Goal: Task Accomplishment & Management: Use online tool/utility

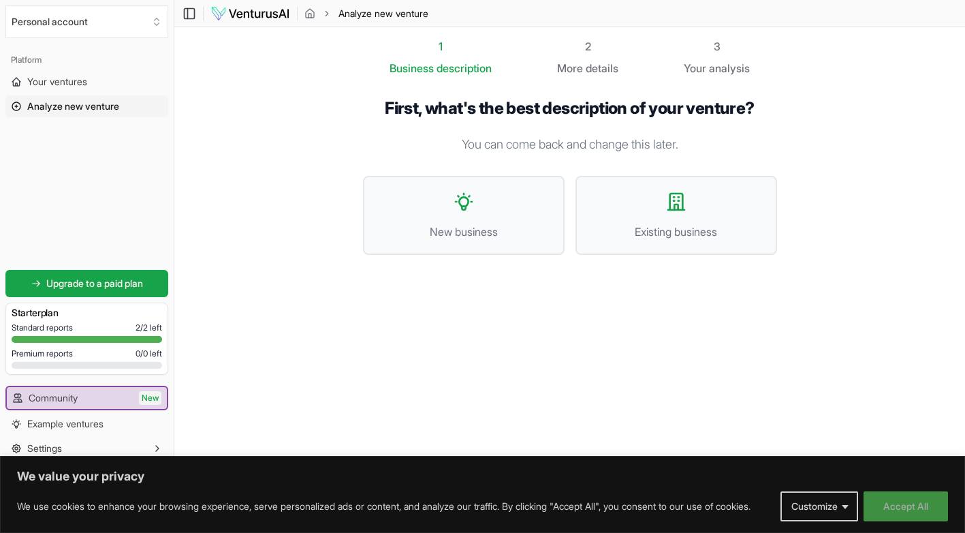
click at [916, 503] on button "Accept All" at bounding box center [906, 506] width 84 height 30
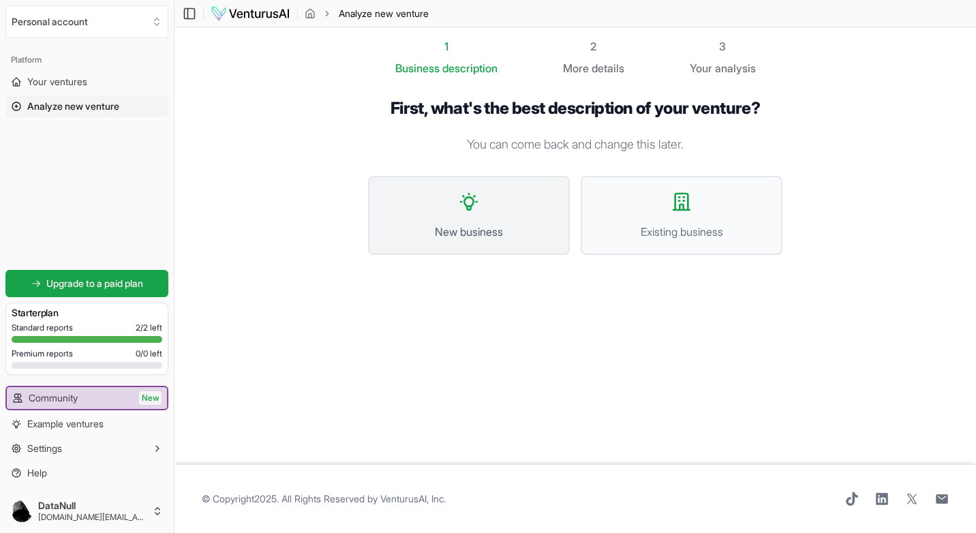
click at [463, 215] on button "New business" at bounding box center [469, 215] width 202 height 79
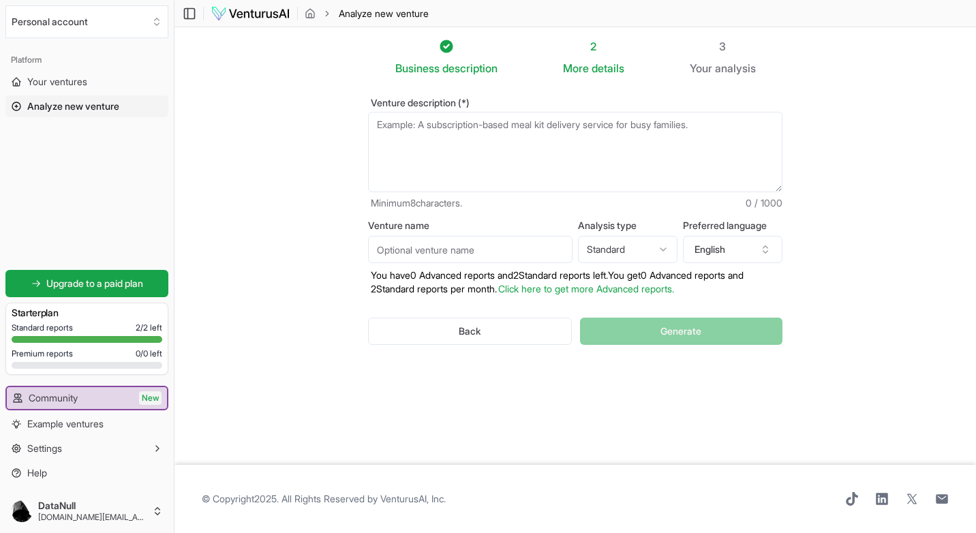
click at [426, 136] on textarea "Venture description (*)" at bounding box center [575, 152] width 414 height 80
paste textarea "🎥✨ VC Produções – A sua parceira audiovisual no centro do país! Somos uma produ…"
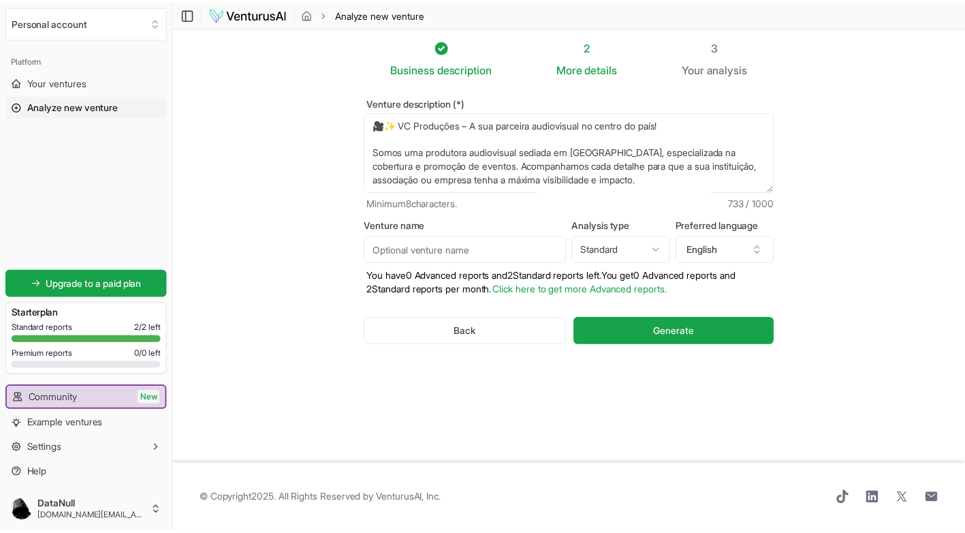
scroll to position [157, 0]
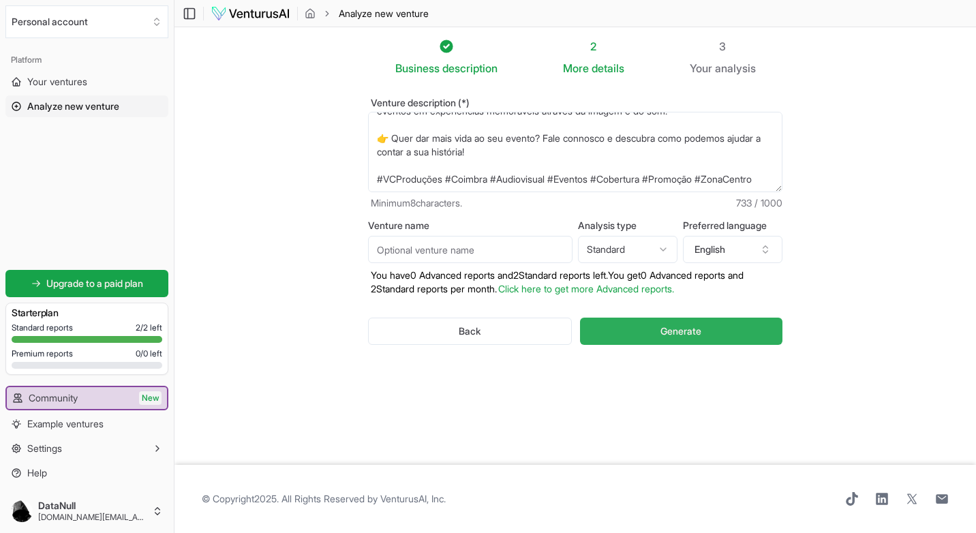
type textarea "🎥✨ VC Produções – A sua parceira audiovisual no centro do país! Somos uma produ…"
click at [708, 332] on button "Generate" at bounding box center [681, 330] width 202 height 27
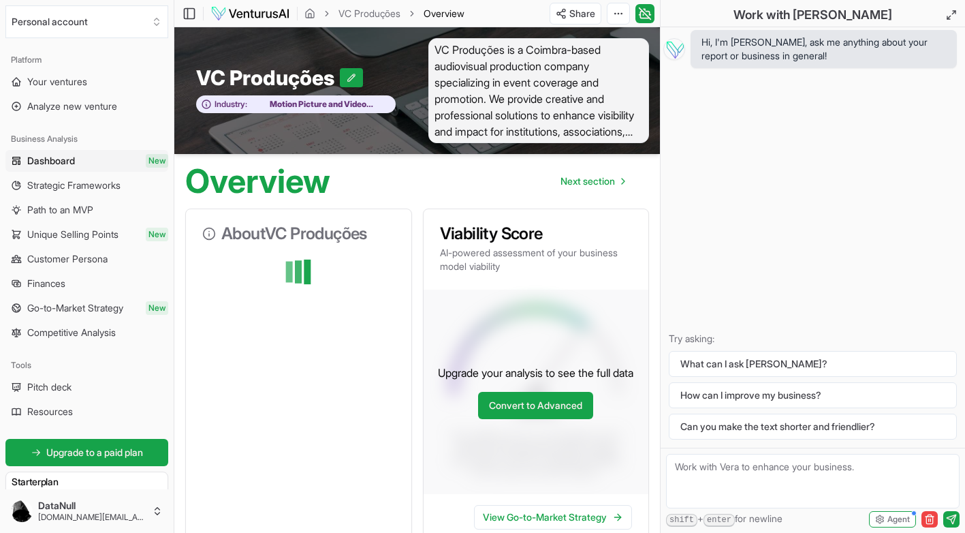
click at [52, 161] on span "Dashboard" at bounding box center [51, 161] width 48 height 14
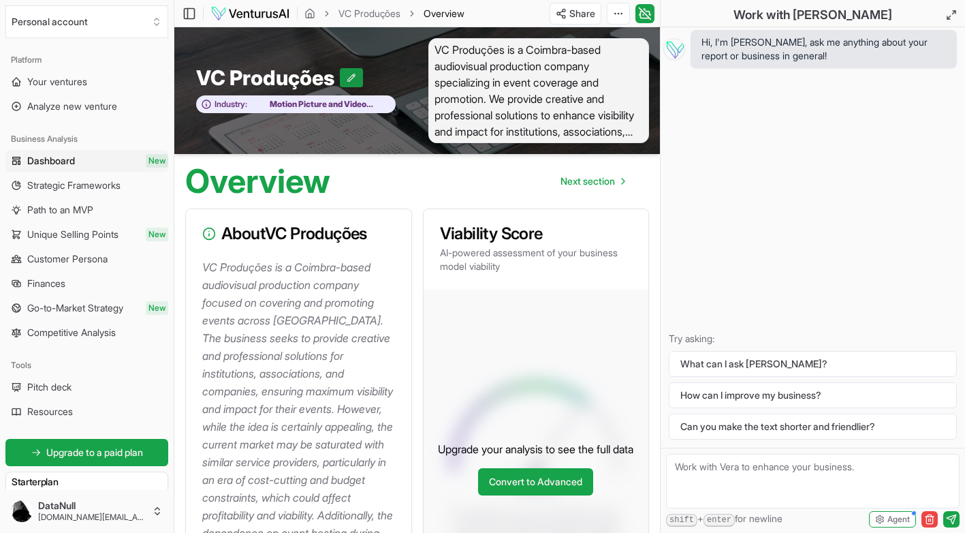
click at [343, 82] on button at bounding box center [351, 77] width 23 height 19
click at [188, 135] on div "Industry: Motion Picture and Video Production" at bounding box center [295, 90] width 243 height 105
click at [221, 82] on button at bounding box center [219, 77] width 23 height 19
click at [72, 155] on span "Dashboard" at bounding box center [51, 161] width 48 height 14
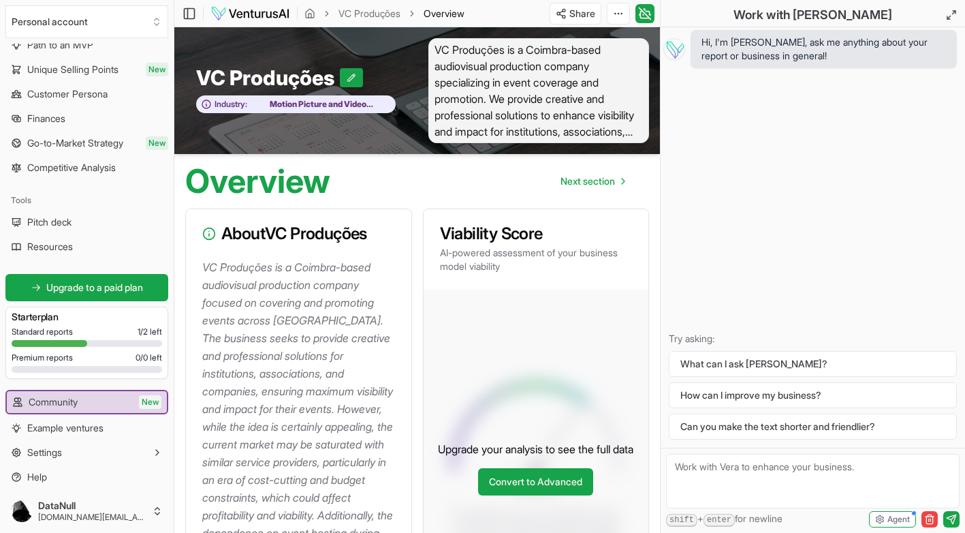
scroll to position [169, 0]
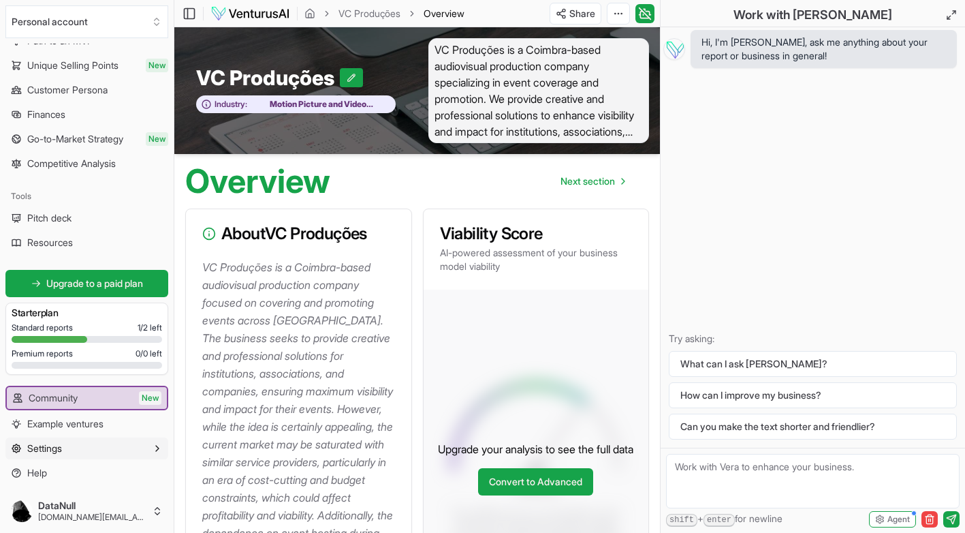
click at [152, 446] on icon "button" at bounding box center [157, 448] width 11 height 11
click at [139, 446] on button "Settings" at bounding box center [86, 448] width 163 height 22
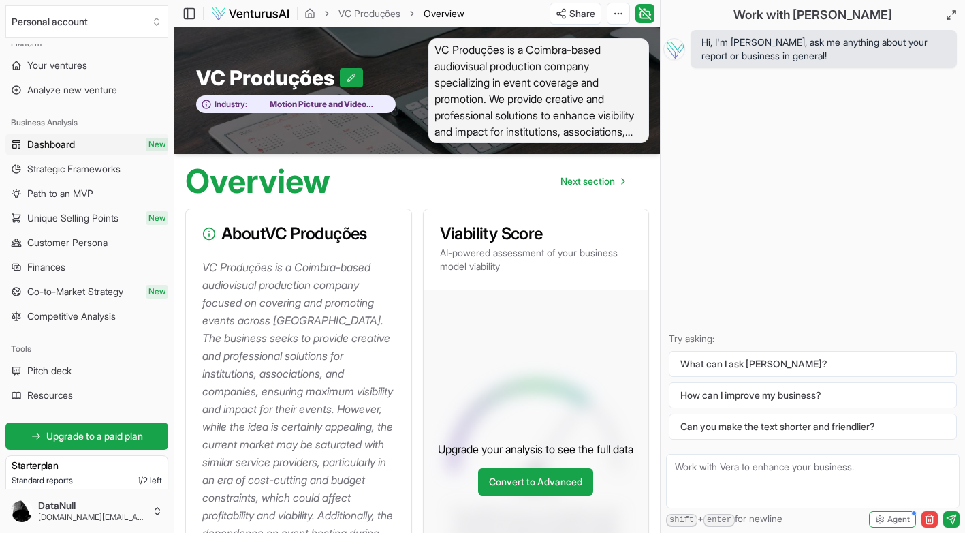
scroll to position [0, 0]
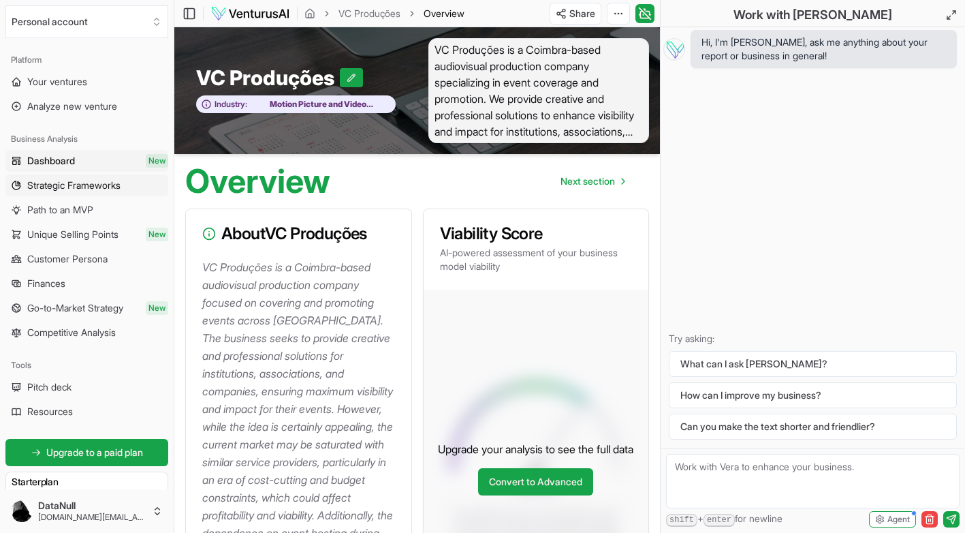
click at [82, 189] on span "Strategic Frameworks" at bounding box center [73, 185] width 93 height 14
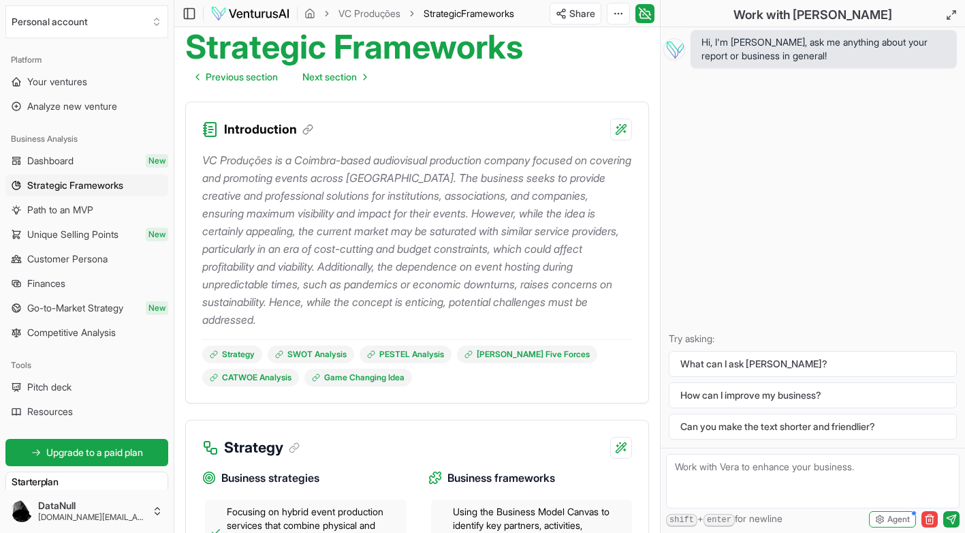
scroll to position [152, 0]
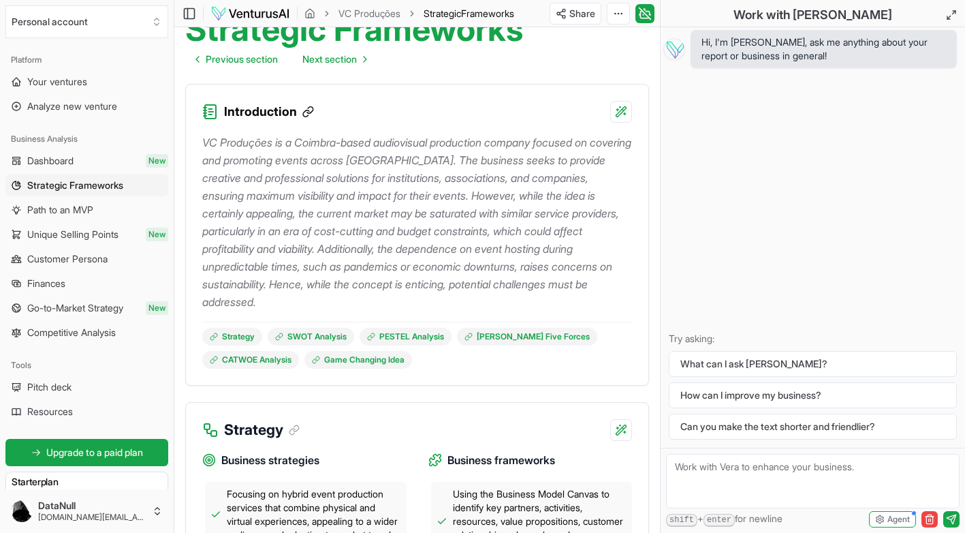
click at [306, 112] on icon at bounding box center [308, 112] width 12 height 12
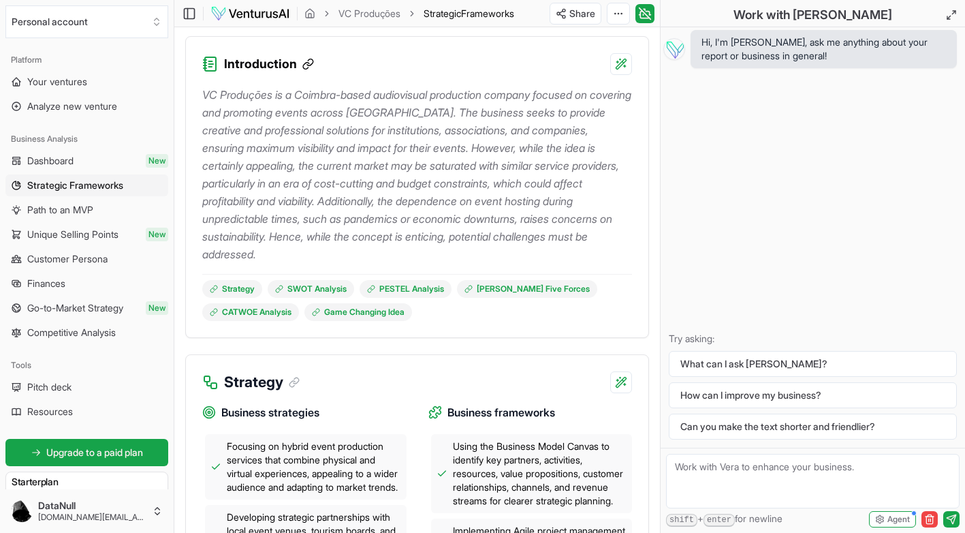
click at [305, 61] on icon at bounding box center [308, 64] width 12 height 12
click at [306, 61] on icon at bounding box center [308, 64] width 12 height 12
click at [617, 11] on html "We value your privacy We use cookies to enhance your browsing experience, serve…" at bounding box center [482, 66] width 965 height 533
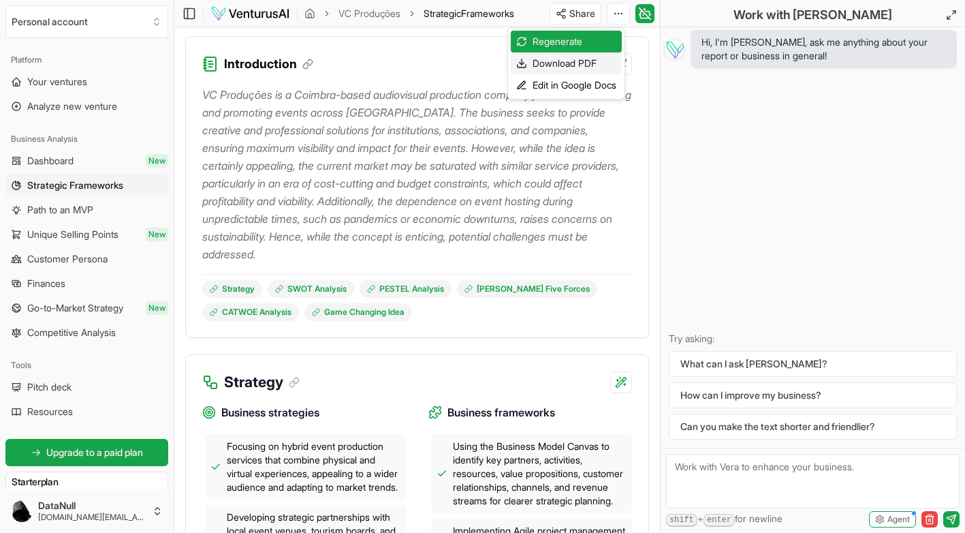
click at [555, 59] on div "Download PDF" at bounding box center [566, 63] width 111 height 22
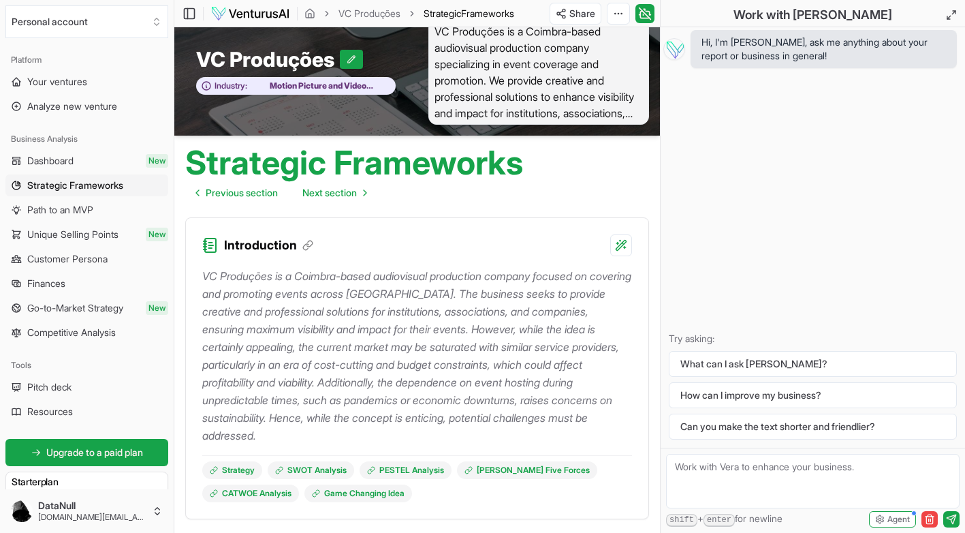
scroll to position [0, 0]
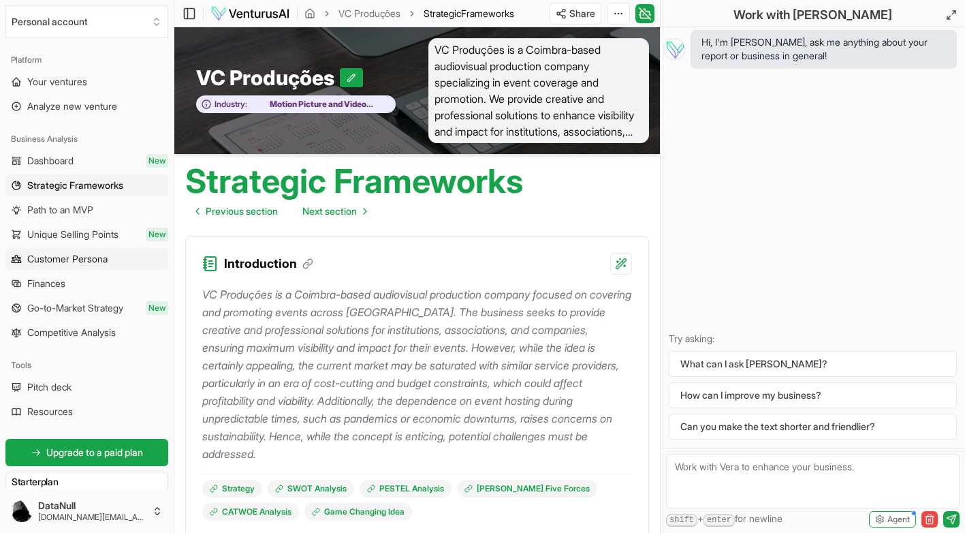
click at [72, 262] on span "Customer Persona" at bounding box center [67, 259] width 80 height 14
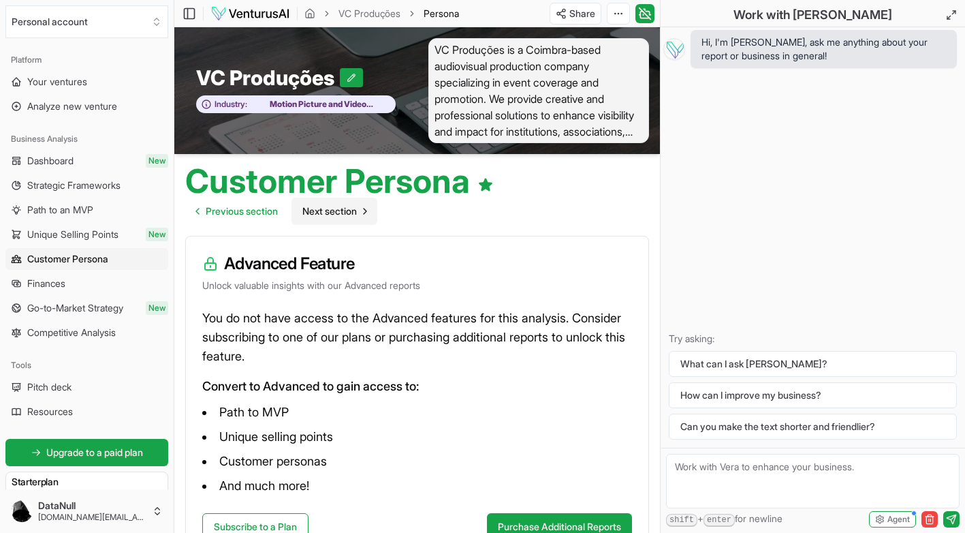
click at [343, 214] on span "Next section" at bounding box center [329, 211] width 55 height 14
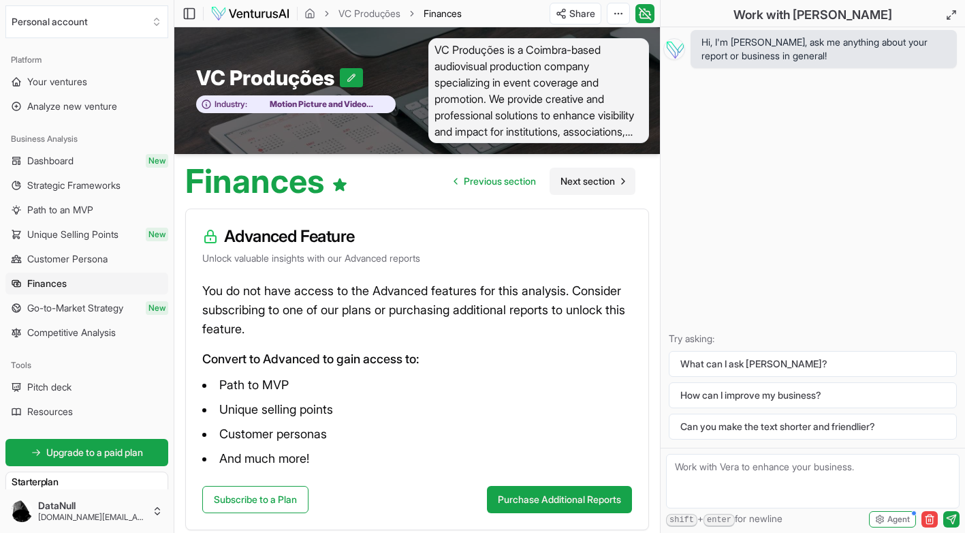
click at [593, 180] on span "Next section" at bounding box center [588, 181] width 55 height 14
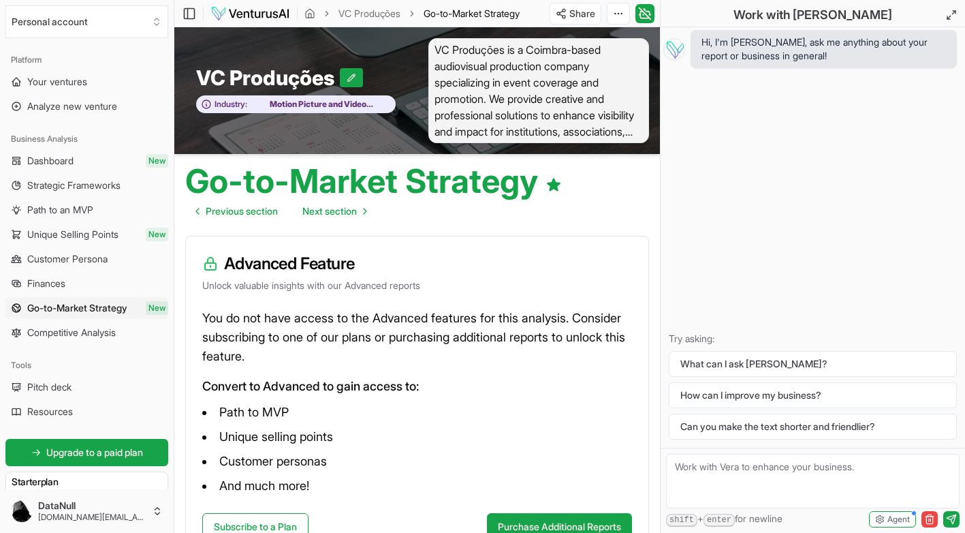
click at [61, 385] on span "Pitch deck" at bounding box center [49, 387] width 44 height 14
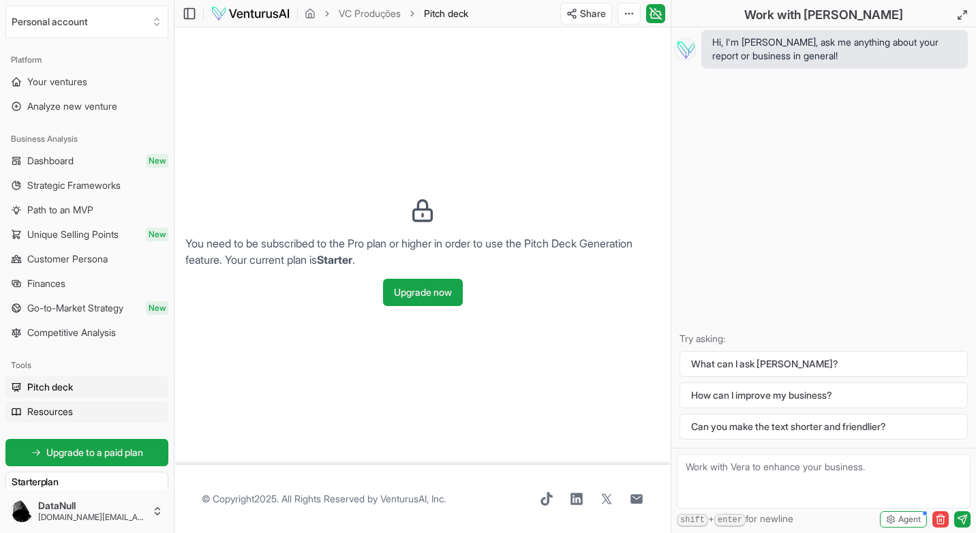
click at [33, 418] on link "Resources" at bounding box center [86, 412] width 163 height 22
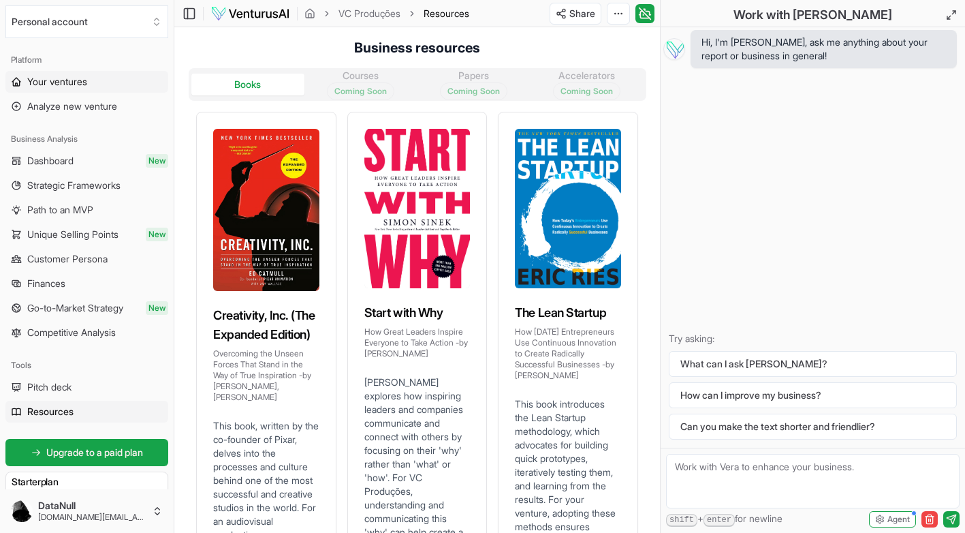
click at [60, 82] on span "Your ventures" at bounding box center [57, 82] width 60 height 14
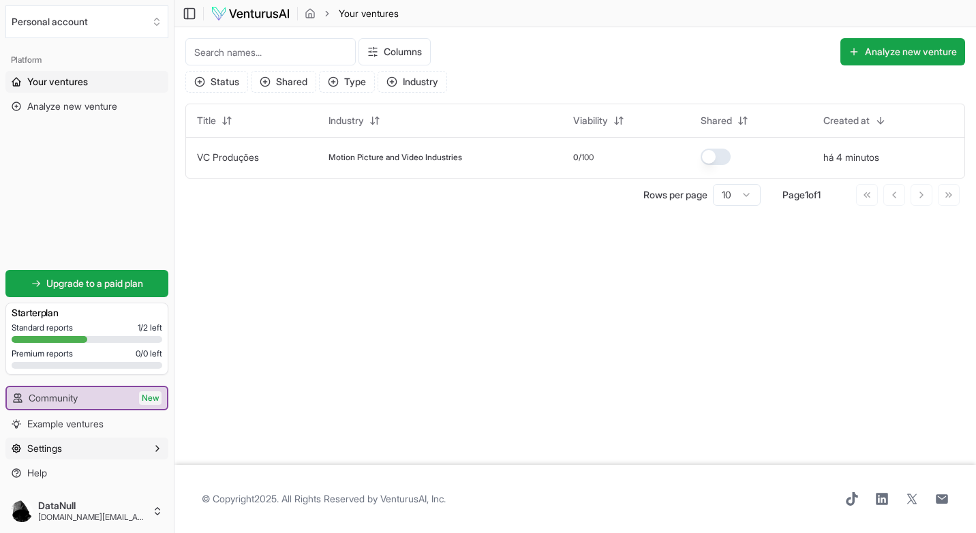
click at [153, 450] on icon "button" at bounding box center [157, 448] width 11 height 11
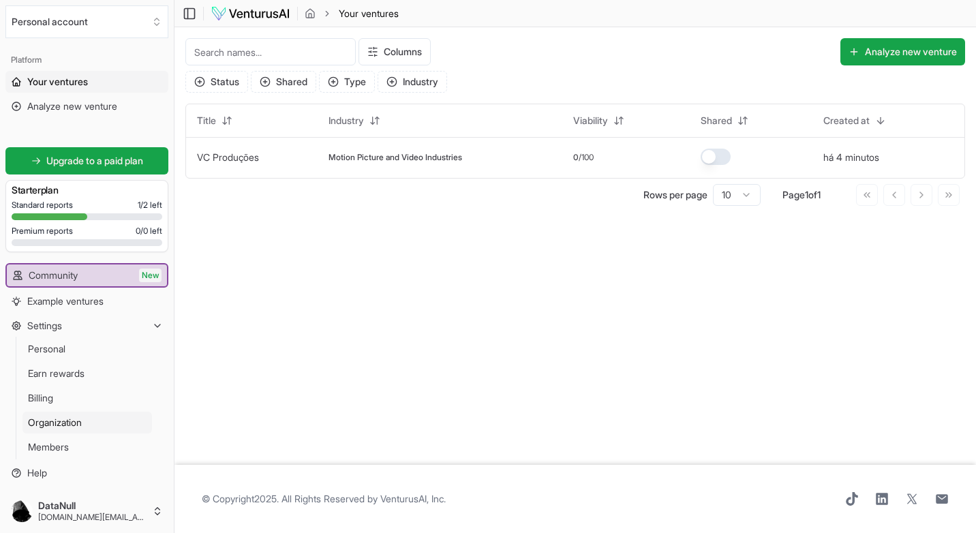
click at [47, 425] on span "Organization" at bounding box center [55, 423] width 54 height 14
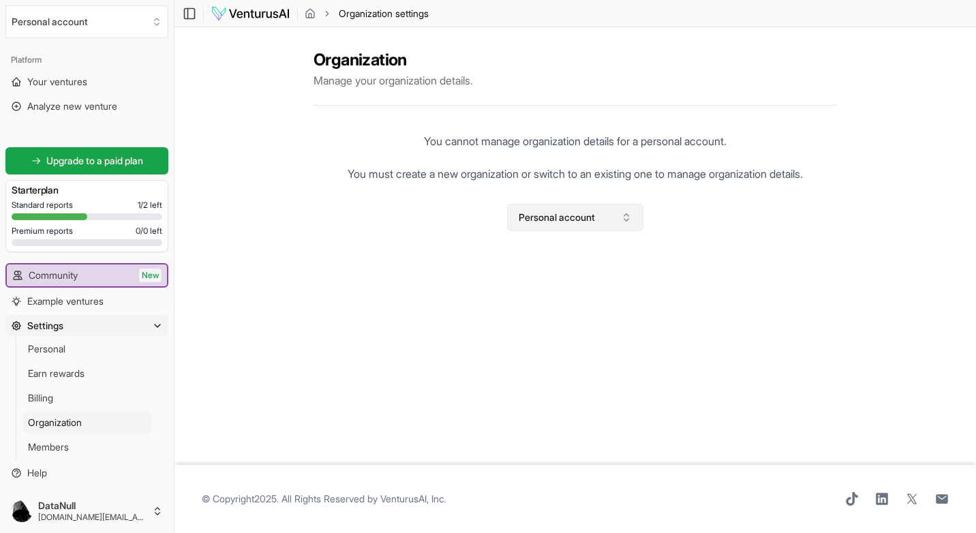
click at [623, 219] on icon "Select an organization" at bounding box center [626, 217] width 11 height 11
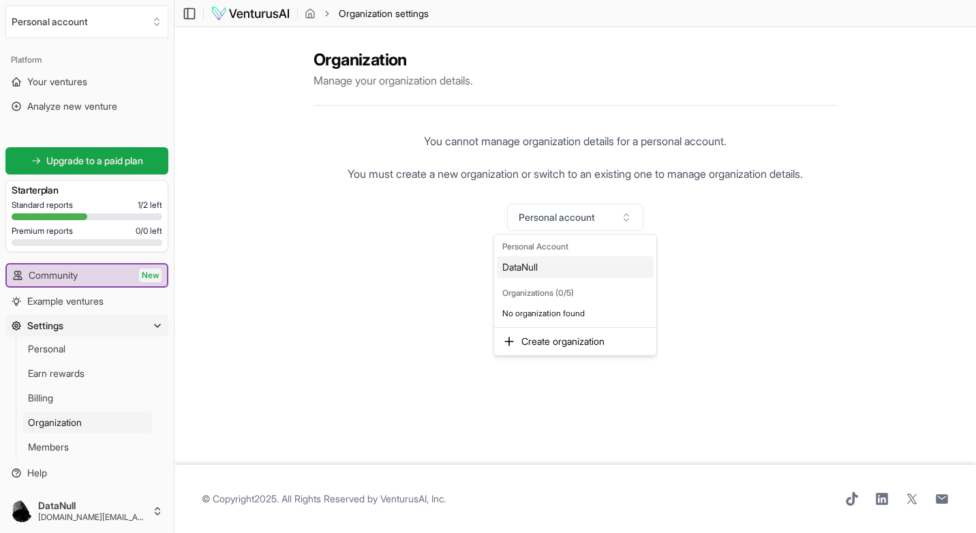
click at [647, 198] on html "We value your privacy We use cookies to enhance your browsing experience, serve…" at bounding box center [488, 266] width 976 height 533
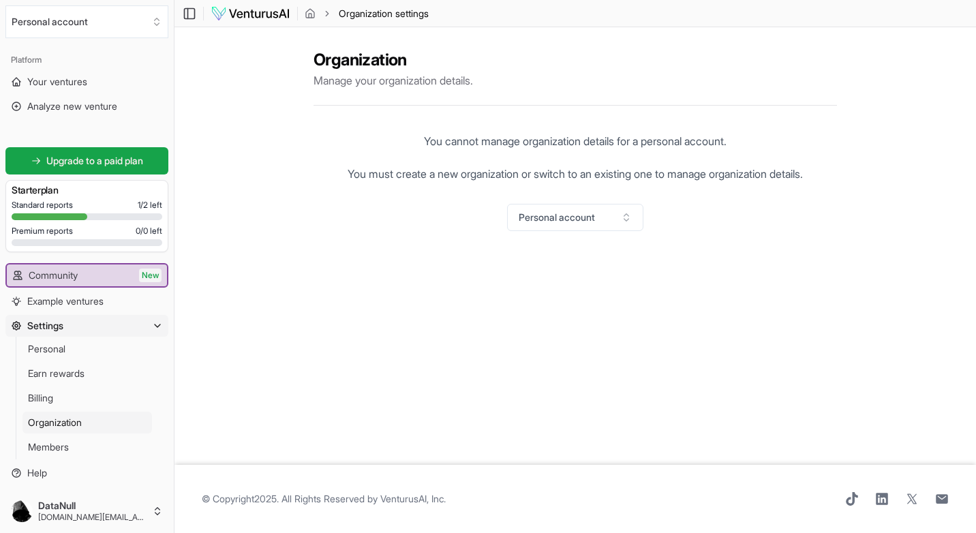
click at [646, 198] on div "You cannot manage organization details for a personal account. You must create …" at bounding box center [574, 182] width 523 height 120
click at [632, 215] on button "Personal account" at bounding box center [575, 217] width 136 height 27
click at [650, 180] on html "We value your privacy We use cookies to enhance your browsing experience, serve…" at bounding box center [488, 266] width 976 height 533
click at [64, 82] on span "Your ventures" at bounding box center [57, 82] width 60 height 14
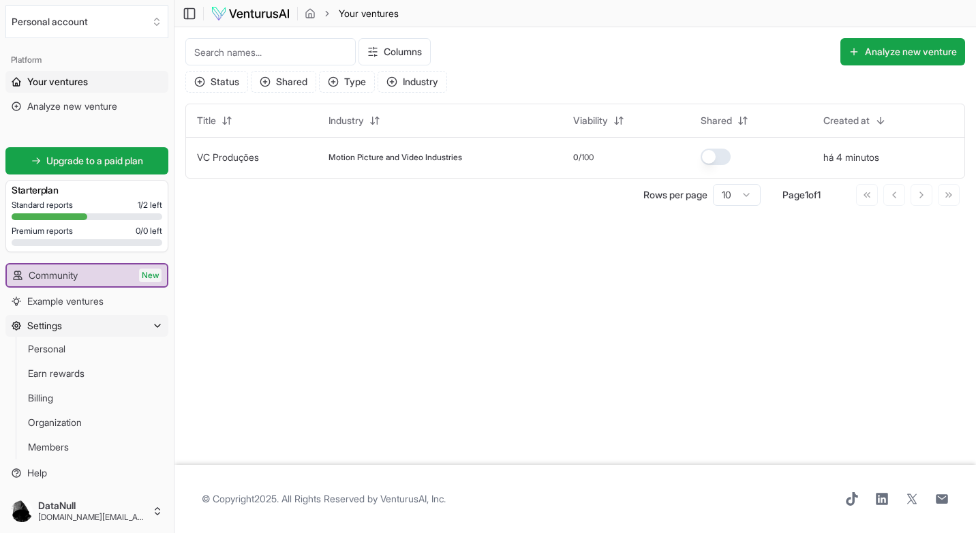
click at [158, 326] on icon "button" at bounding box center [157, 325] width 11 height 11
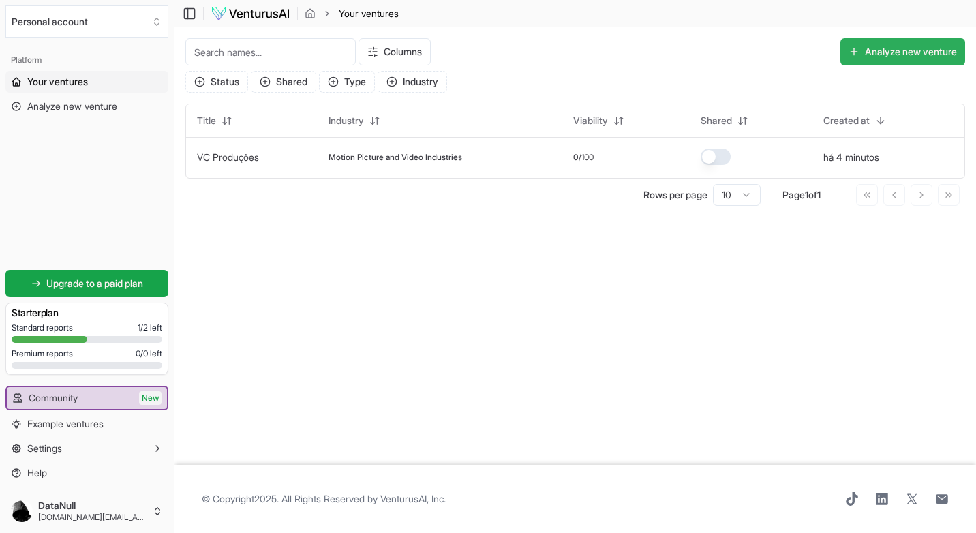
click at [854, 50] on icon at bounding box center [853, 51] width 11 height 11
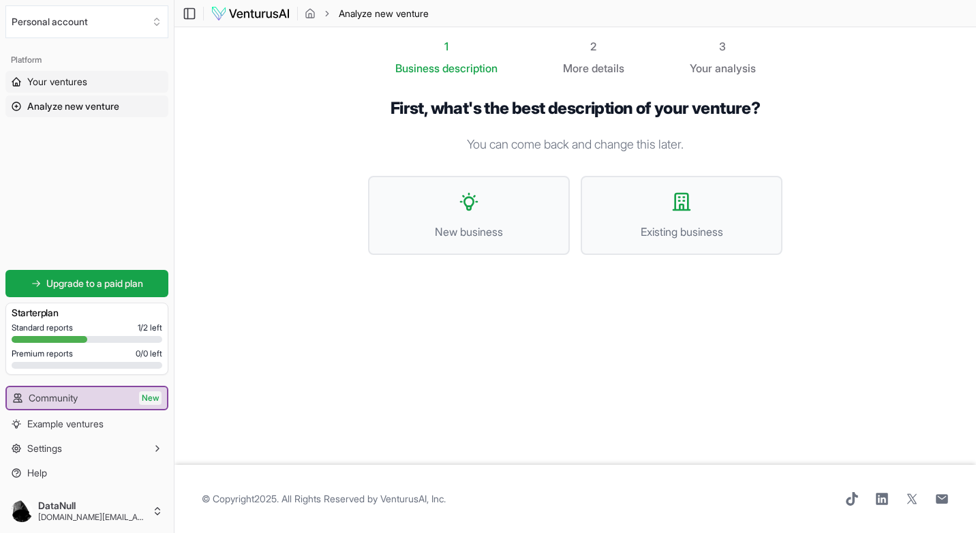
click at [63, 80] on span "Your ventures" at bounding box center [57, 82] width 60 height 14
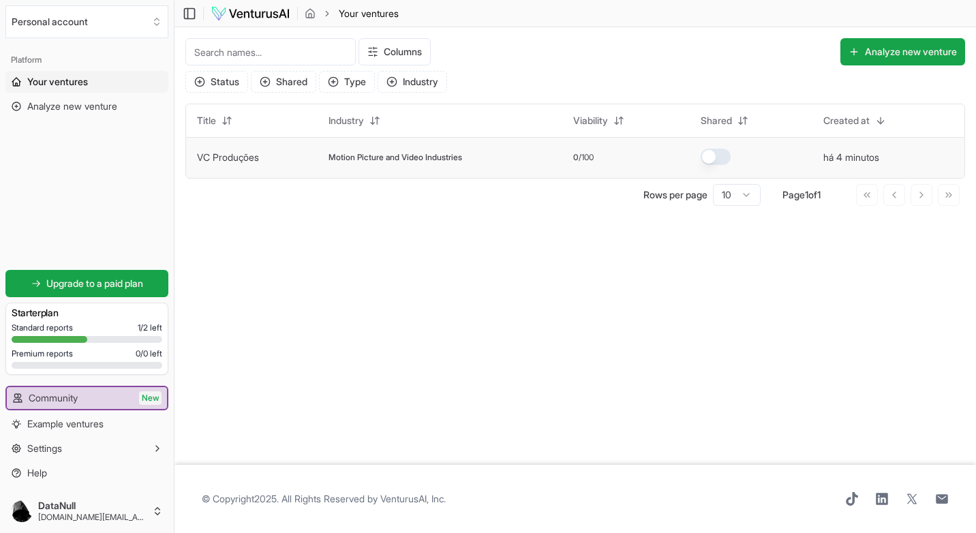
click at [283, 160] on td "VC Produções" at bounding box center [251, 157] width 131 height 41
click at [317, 170] on td "VC Produções" at bounding box center [251, 157] width 131 height 41
click at [267, 161] on td "VC Produções" at bounding box center [251, 157] width 131 height 41
click at [266, 165] on td "VC Produções" at bounding box center [251, 157] width 131 height 41
click at [912, 132] on th "Created at" at bounding box center [888, 120] width 152 height 33
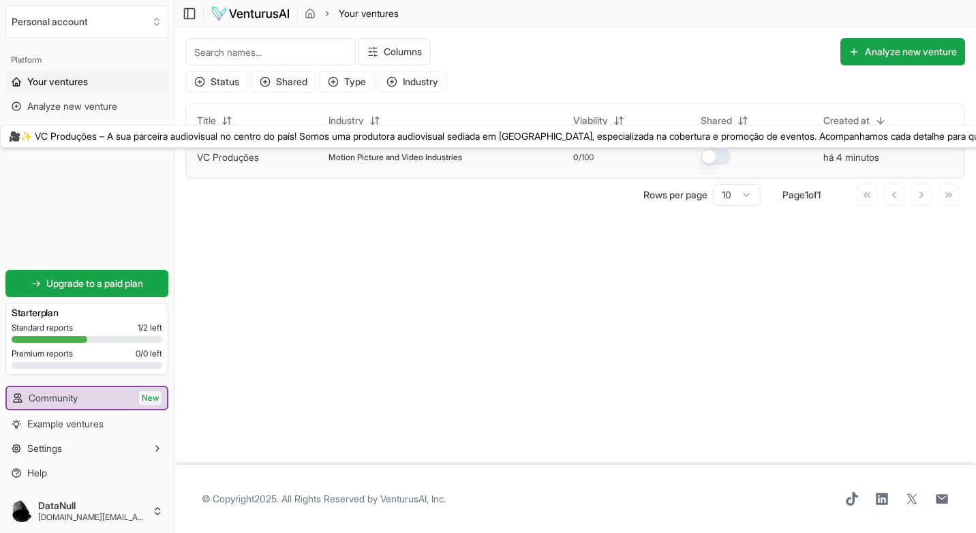
click at [198, 159] on link "VC Produções" at bounding box center [228, 157] width 62 height 12
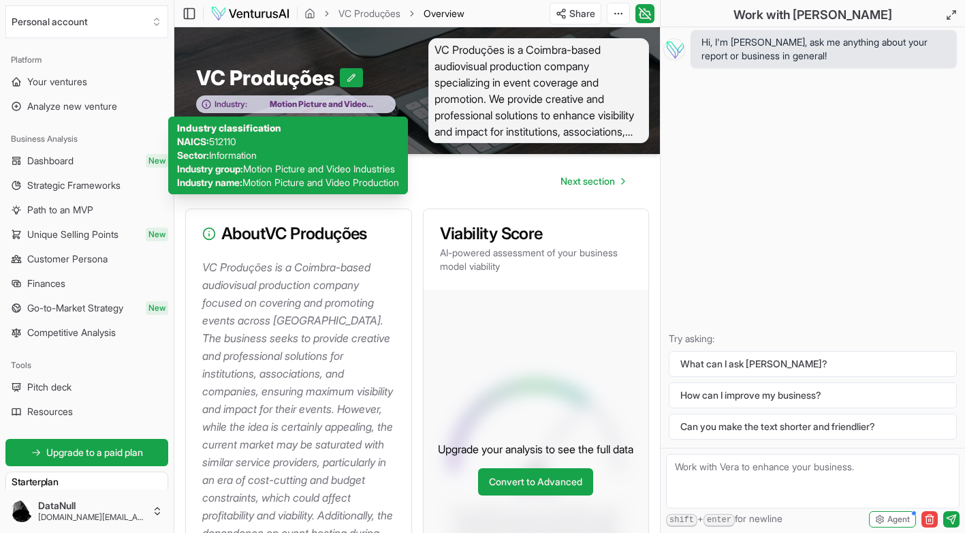
click at [320, 108] on span "Motion Picture and Video Production" at bounding box center [317, 104] width 141 height 11
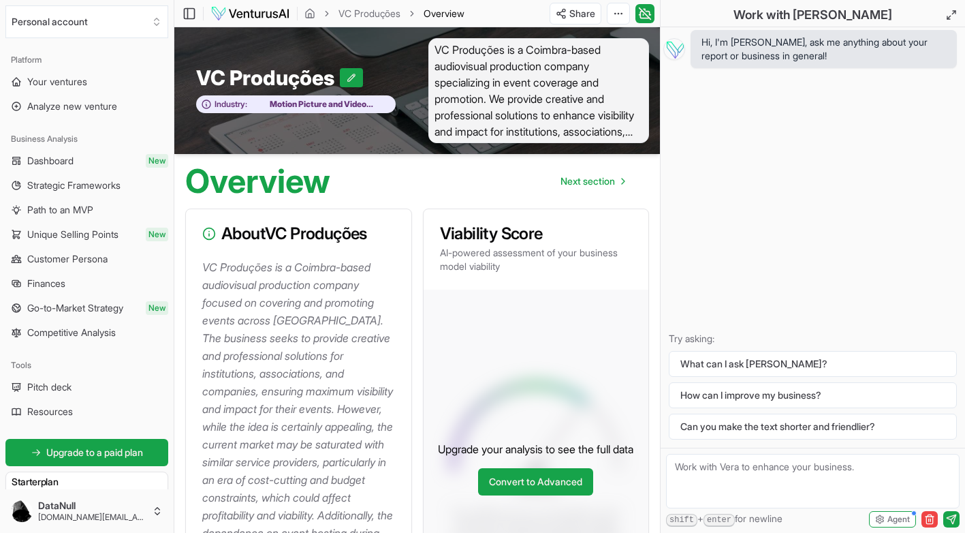
click at [617, 15] on html "We value your privacy We use cookies to enhance your browsing experience, serve…" at bounding box center [482, 266] width 965 height 533
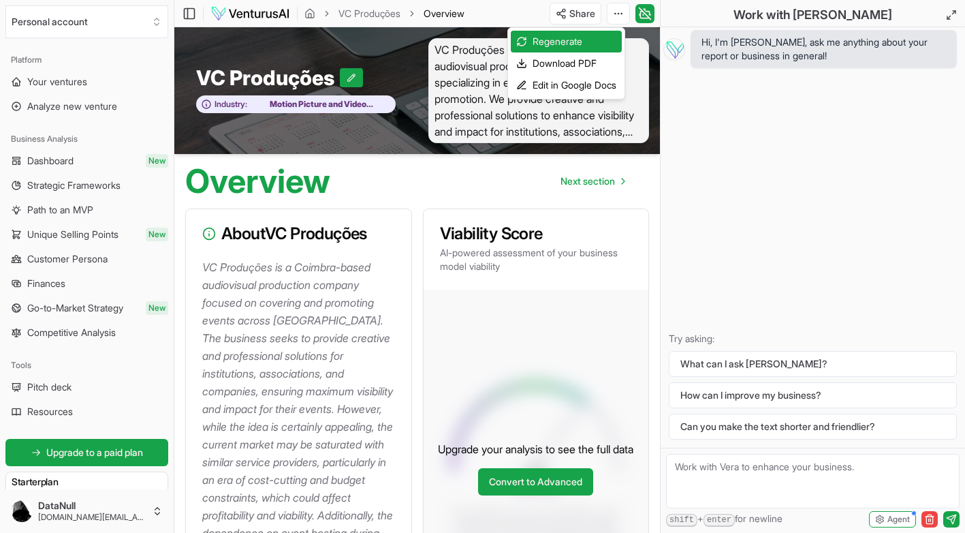
click at [642, 12] on html "We value your privacy We use cookies to enhance your browsing experience, serve…" at bounding box center [482, 266] width 965 height 533
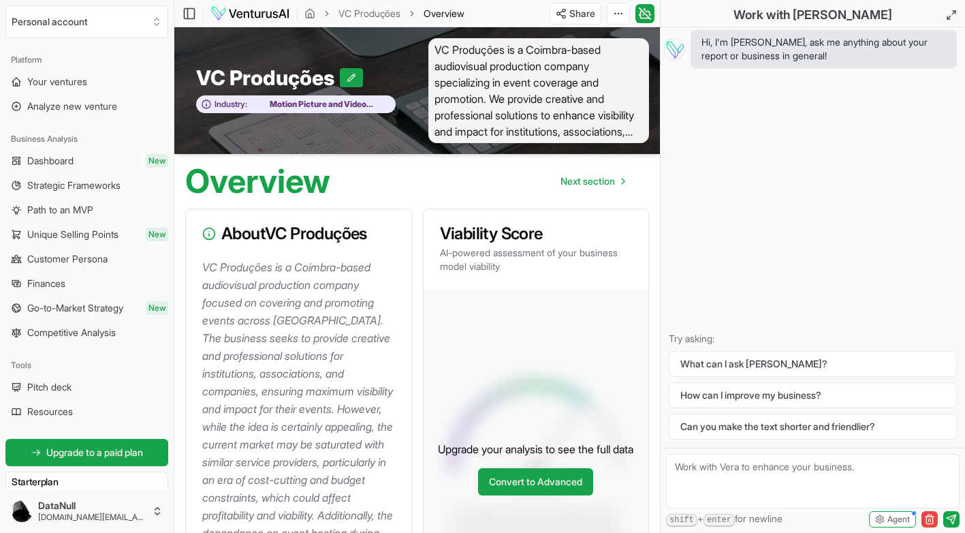
click at [642, 12] on icon at bounding box center [645, 13] width 14 height 16
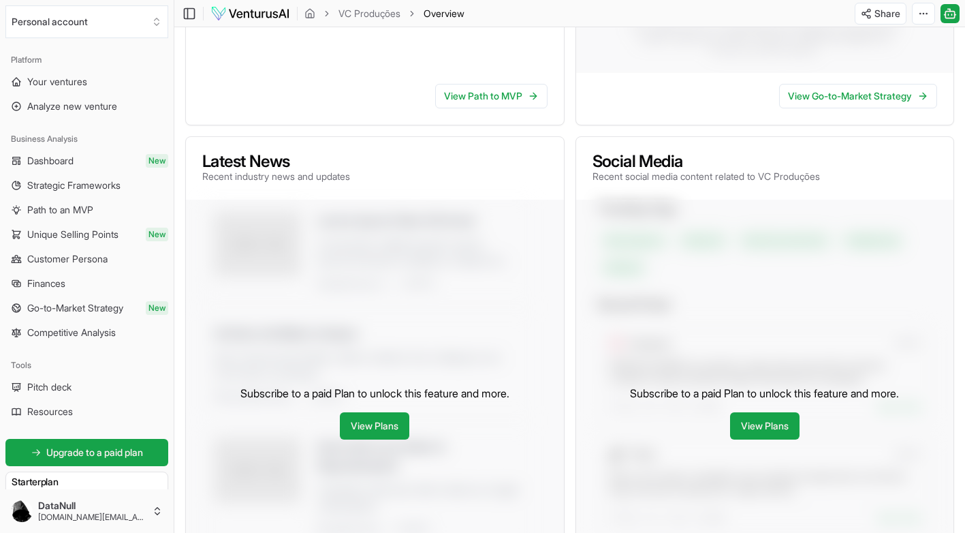
scroll to position [557, 0]
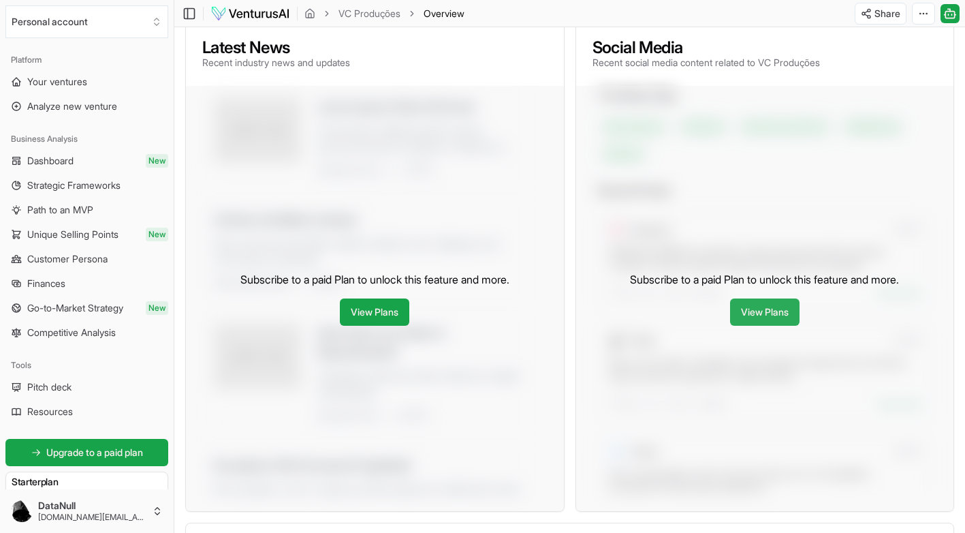
click at [768, 311] on link "View Plans" at bounding box center [764, 311] width 69 height 27
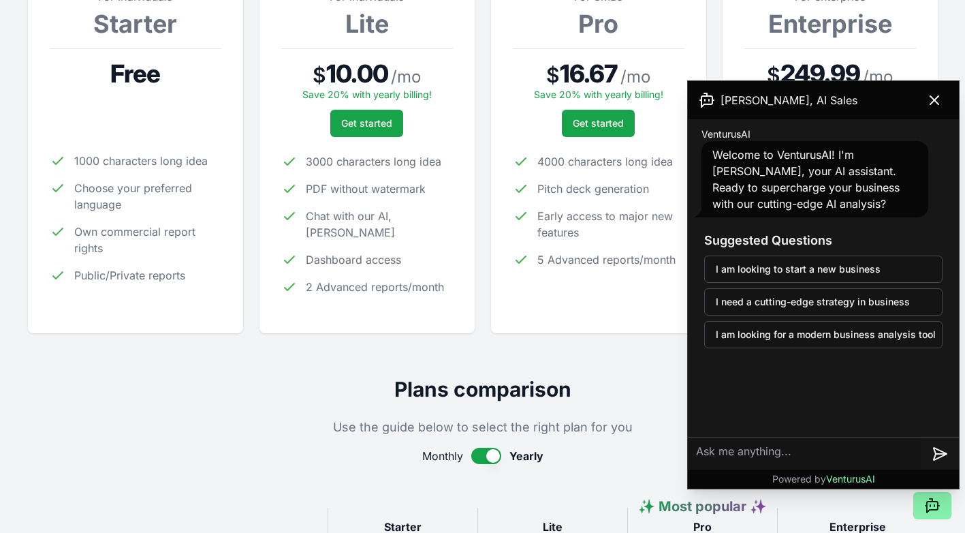
scroll to position [217, 0]
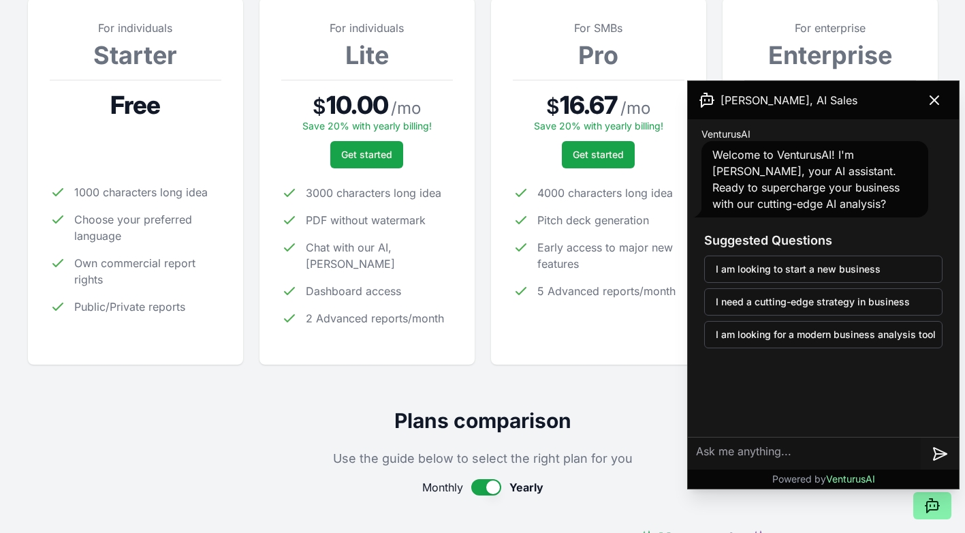
click at [91, 189] on span "1000 characters long idea" at bounding box center [141, 192] width 134 height 16
click at [842, 266] on button "I am looking to start a new business" at bounding box center [823, 268] width 238 height 27
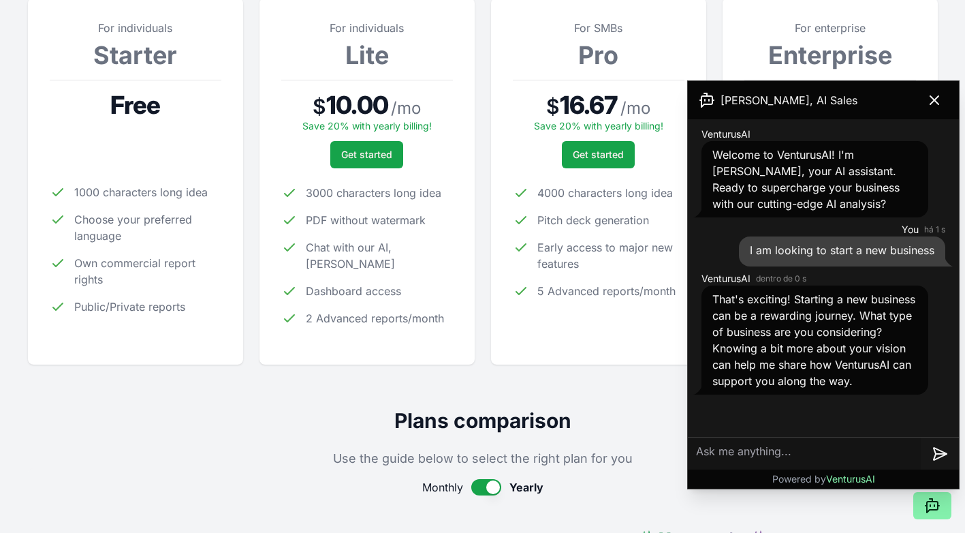
click at [630, 358] on div "For SMBs Pro $ 16.67 / mo Save 20% with yearly billing! Get started 4000 charac…" at bounding box center [598, 181] width 215 height 367
click at [939, 97] on icon at bounding box center [935, 100] width 16 height 16
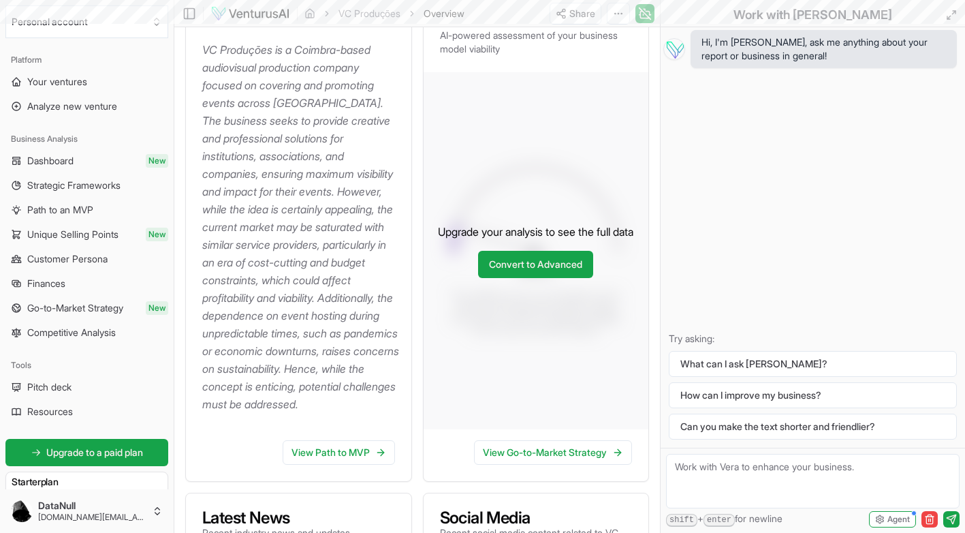
scroll to position [557, 0]
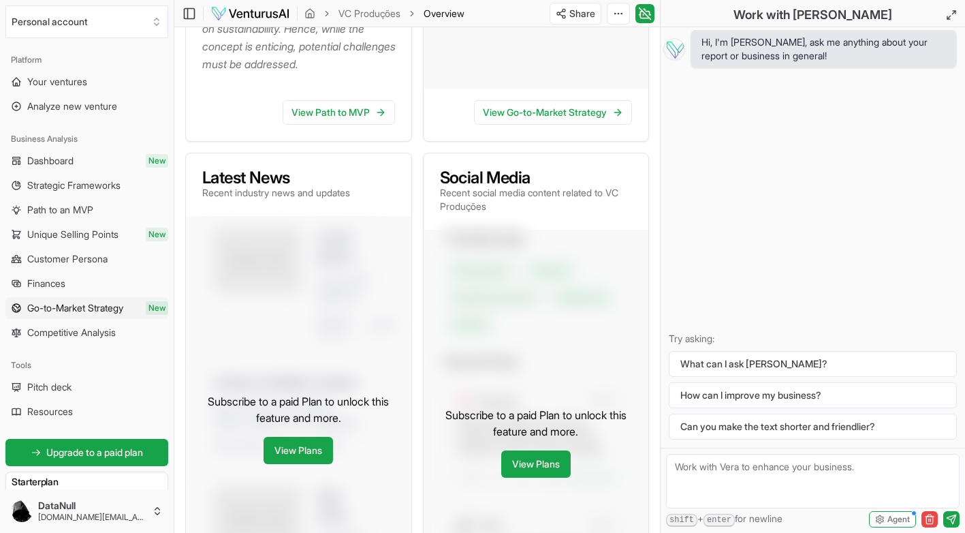
click at [69, 313] on span "Go-to-Market Strategy" at bounding box center [75, 308] width 96 height 14
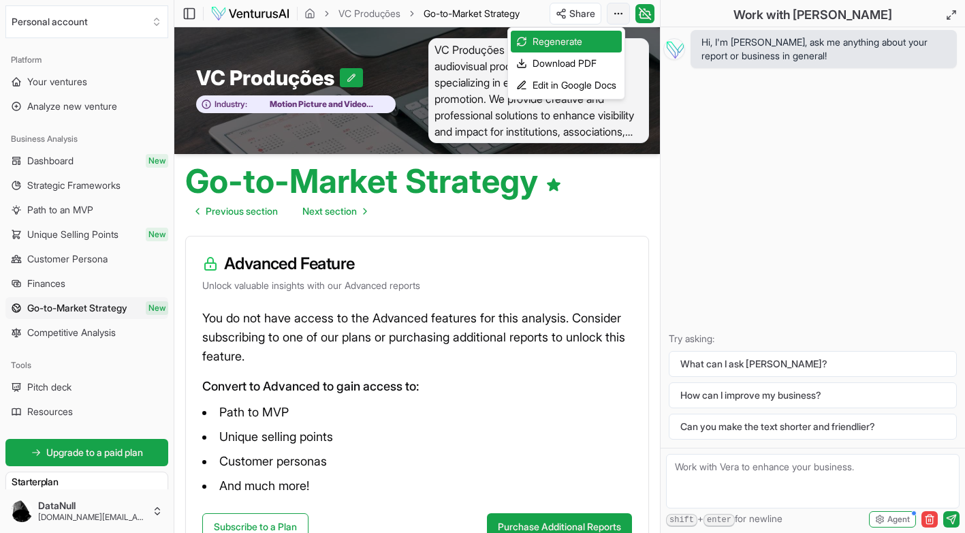
click at [619, 17] on html "We value your privacy We use cookies to enhance your browsing experience, serve…" at bounding box center [482, 266] width 965 height 533
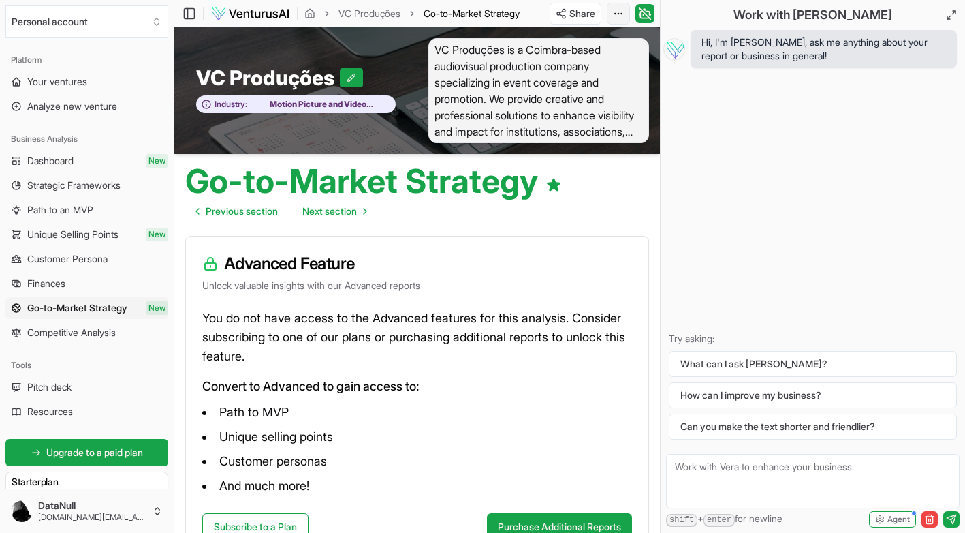
click at [619, 8] on html "We value your privacy We use cookies to enhance your browsing experience, serve…" at bounding box center [482, 266] width 965 height 533
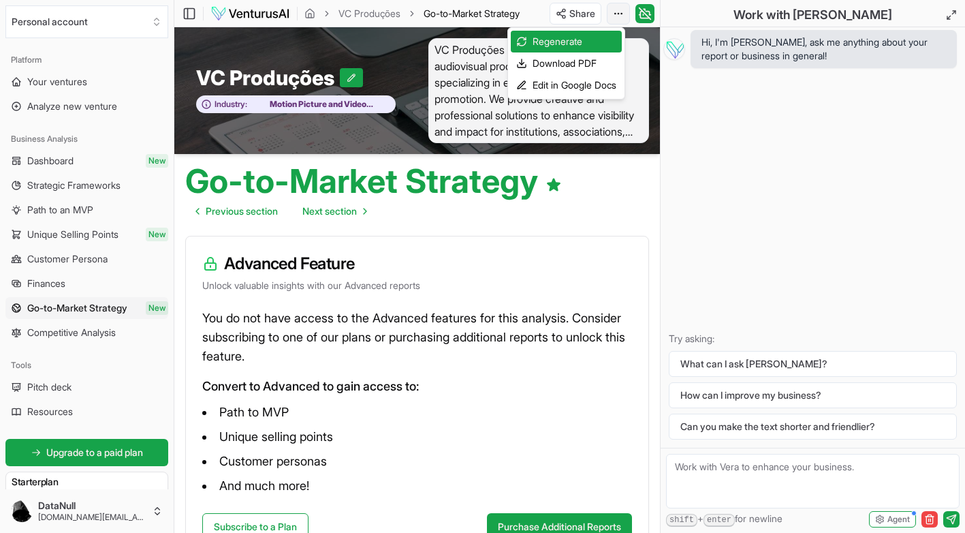
click at [619, 8] on html "We value your privacy We use cookies to enhance your browsing experience, serve…" at bounding box center [482, 266] width 965 height 533
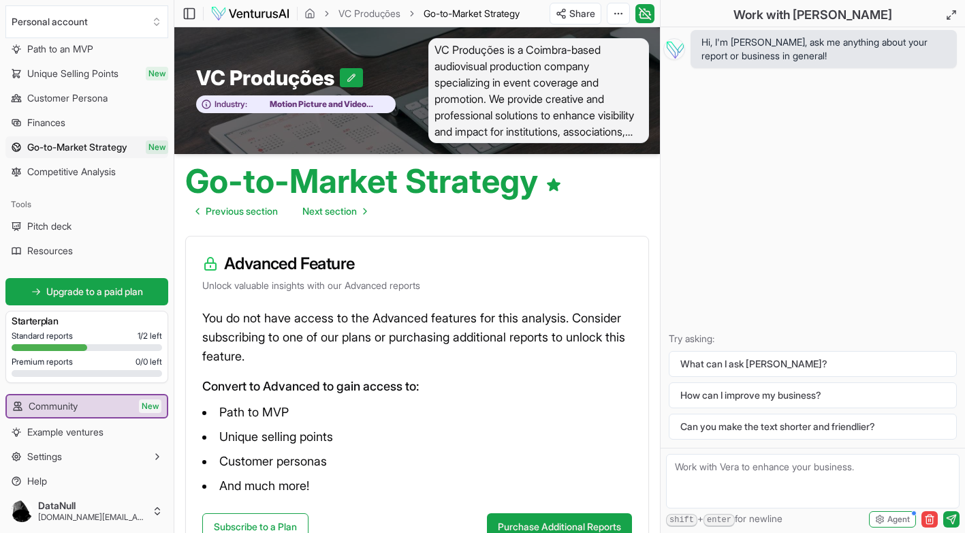
scroll to position [169, 0]
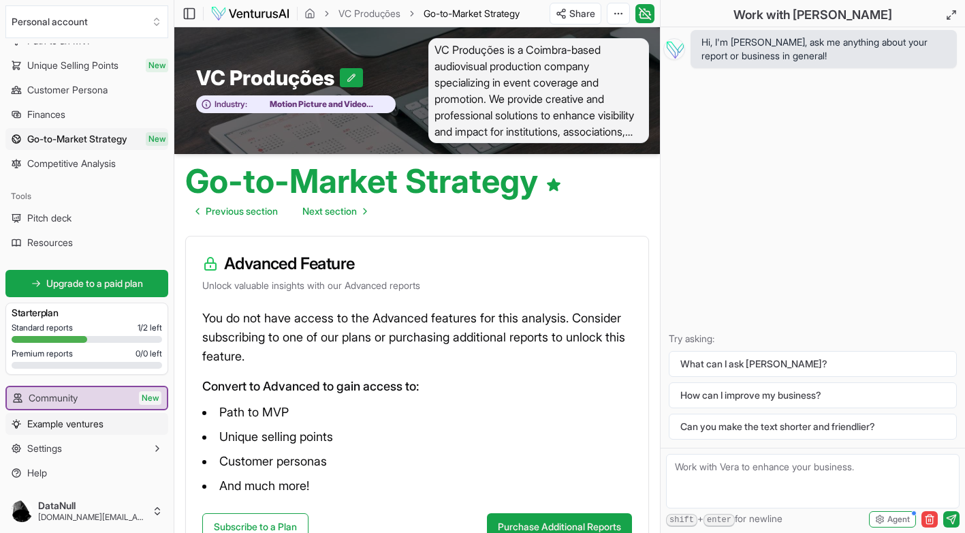
click at [79, 426] on span "Example ventures" at bounding box center [65, 424] width 76 height 14
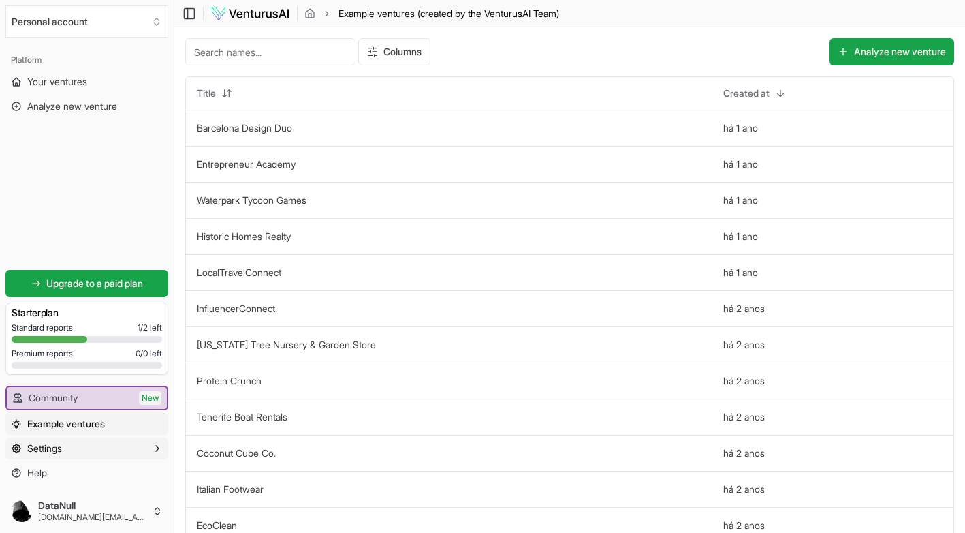
click at [144, 455] on button "Settings" at bounding box center [86, 448] width 163 height 22
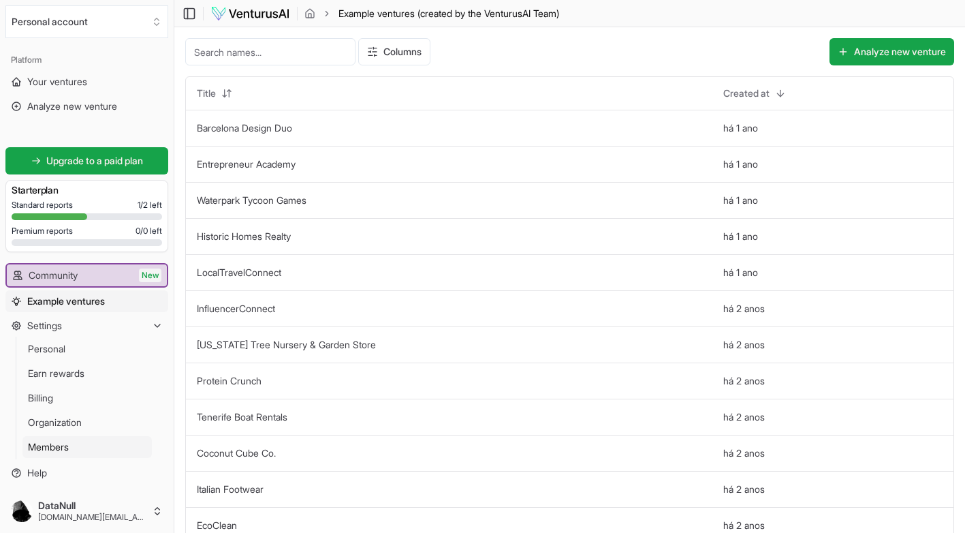
click at [48, 449] on span "Members" at bounding box center [48, 447] width 41 height 14
